Goal: Information Seeking & Learning: Find specific fact

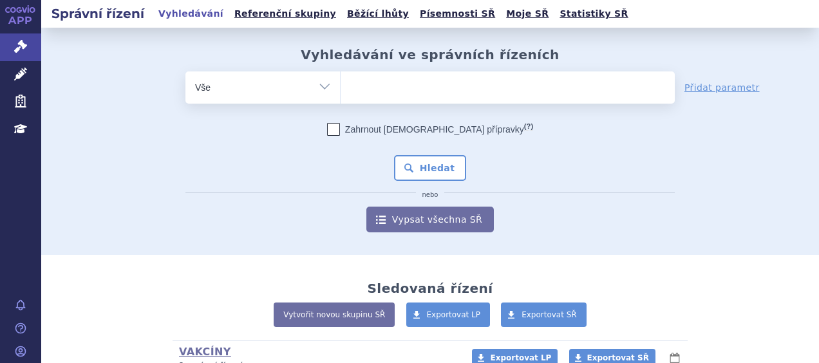
click at [367, 90] on ul at bounding box center [508, 85] width 334 height 27
click at [341, 90] on select at bounding box center [340, 87] width 1 height 32
paste input "ALYFTREK"
type input "ALYFTREK"
select select "ALYFTREK"
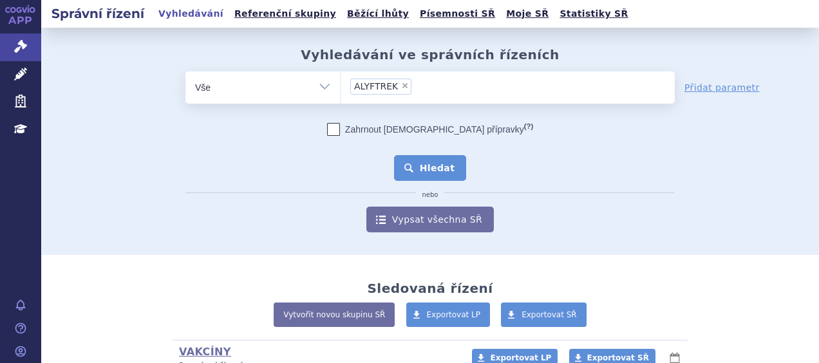
click at [415, 166] on button "Hledat" at bounding box center [430, 168] width 73 height 26
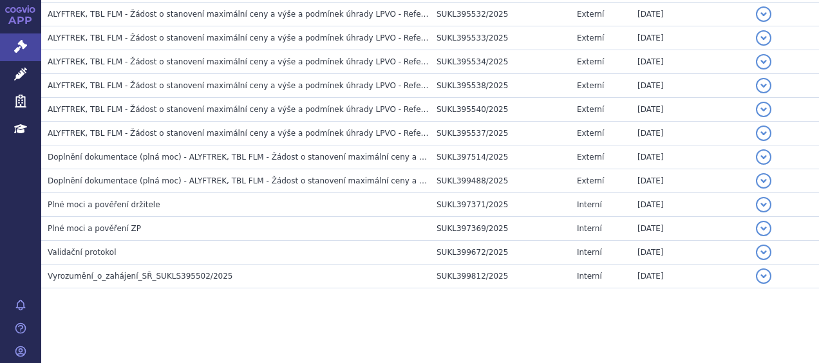
scroll to position [272, 0]
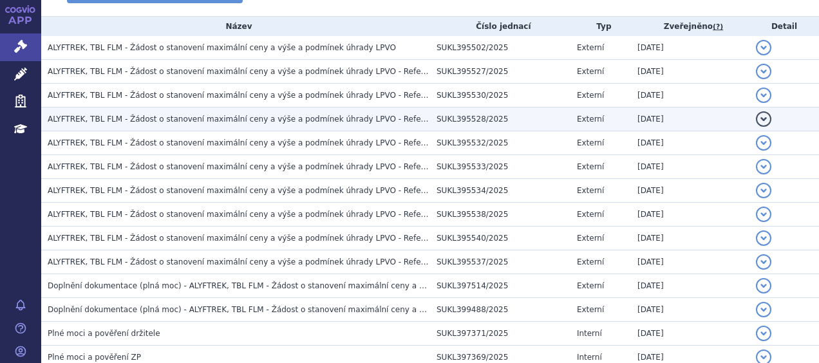
click at [149, 116] on span "ALYFTREK, TBL FLM - Žádost o stanovení maximální ceny a výše a podmínek úhrady …" at bounding box center [249, 119] width 403 height 9
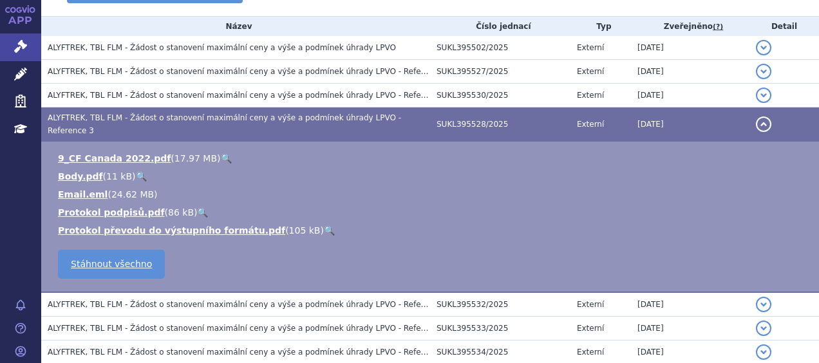
click at [126, 116] on span "ALYFTREK, TBL FLM - Žádost o stanovení maximální ceny a výše a podmínek úhrady …" at bounding box center [225, 124] width 354 height 22
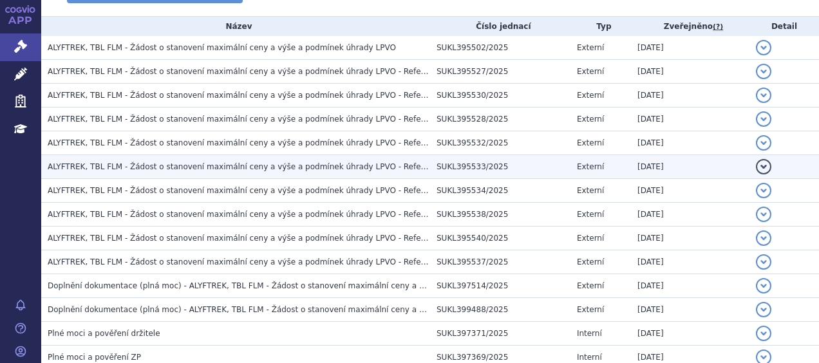
click at [347, 162] on span "ALYFTREK, TBL FLM - Žádost o stanovení maximální ceny a výše a podmínek úhrady …" at bounding box center [249, 166] width 403 height 9
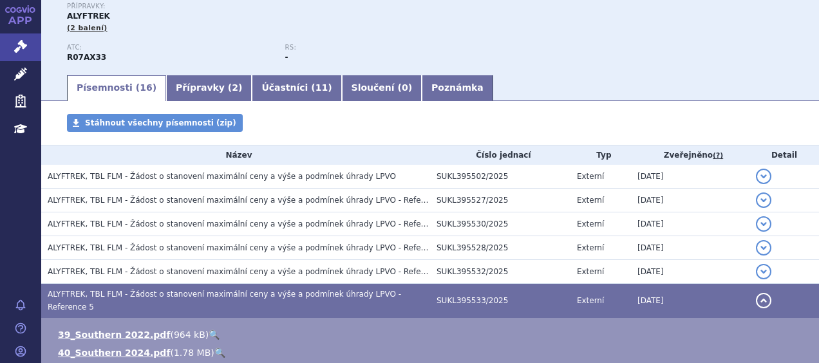
scroll to position [144, 0]
